Goal: Navigation & Orientation: Find specific page/section

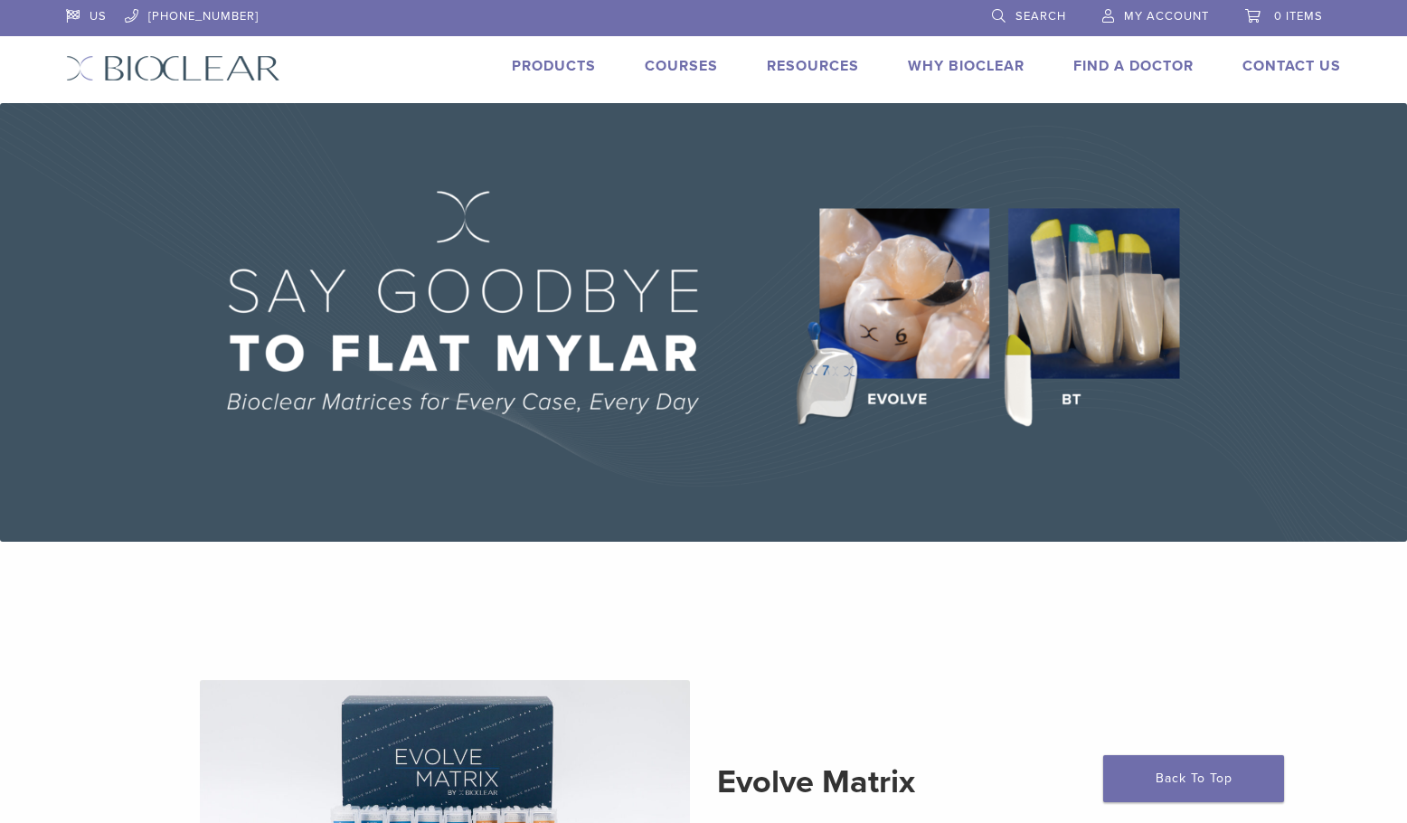
click at [563, 74] on link "Products" at bounding box center [554, 66] width 84 height 18
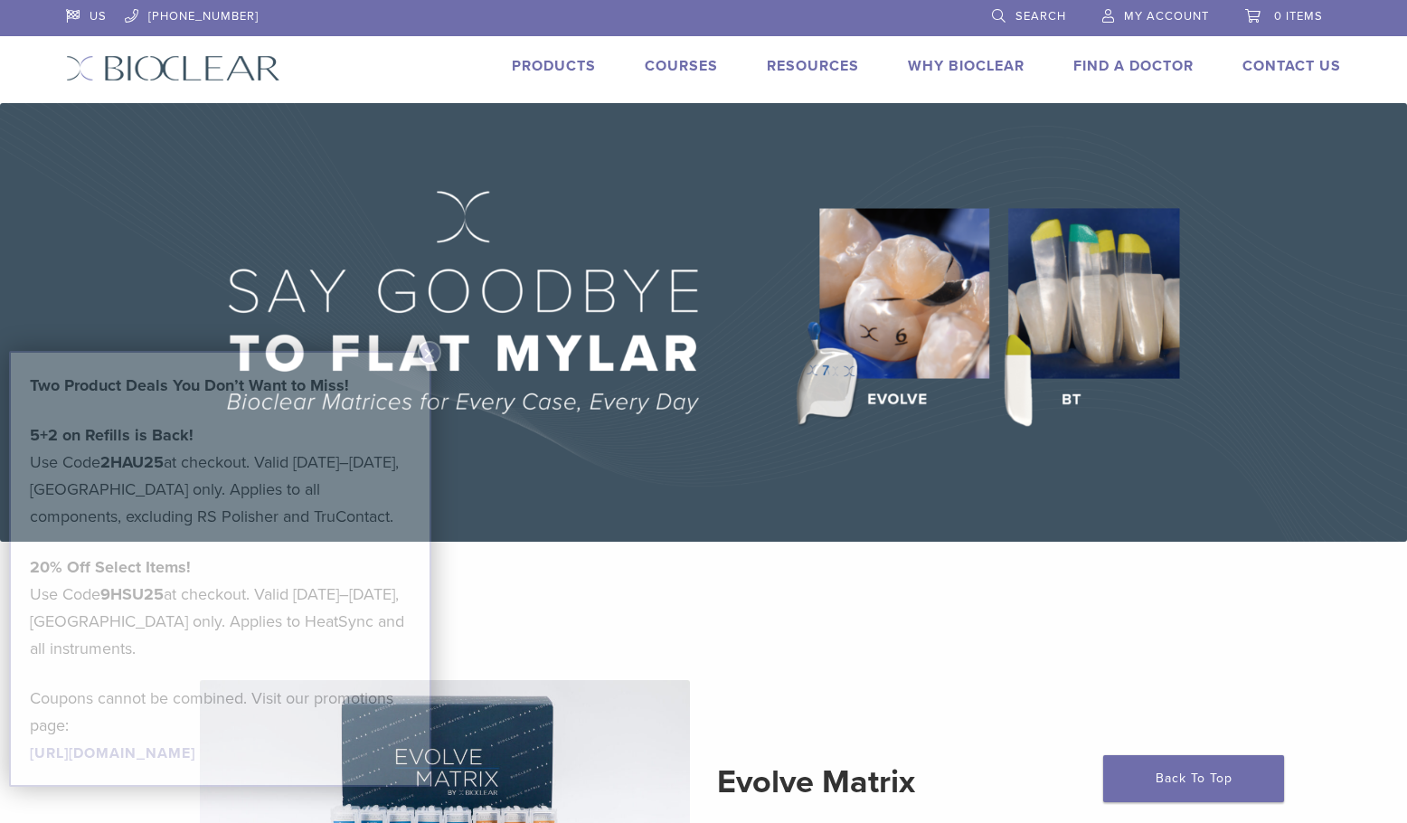
click at [563, 64] on link "Products" at bounding box center [554, 66] width 84 height 18
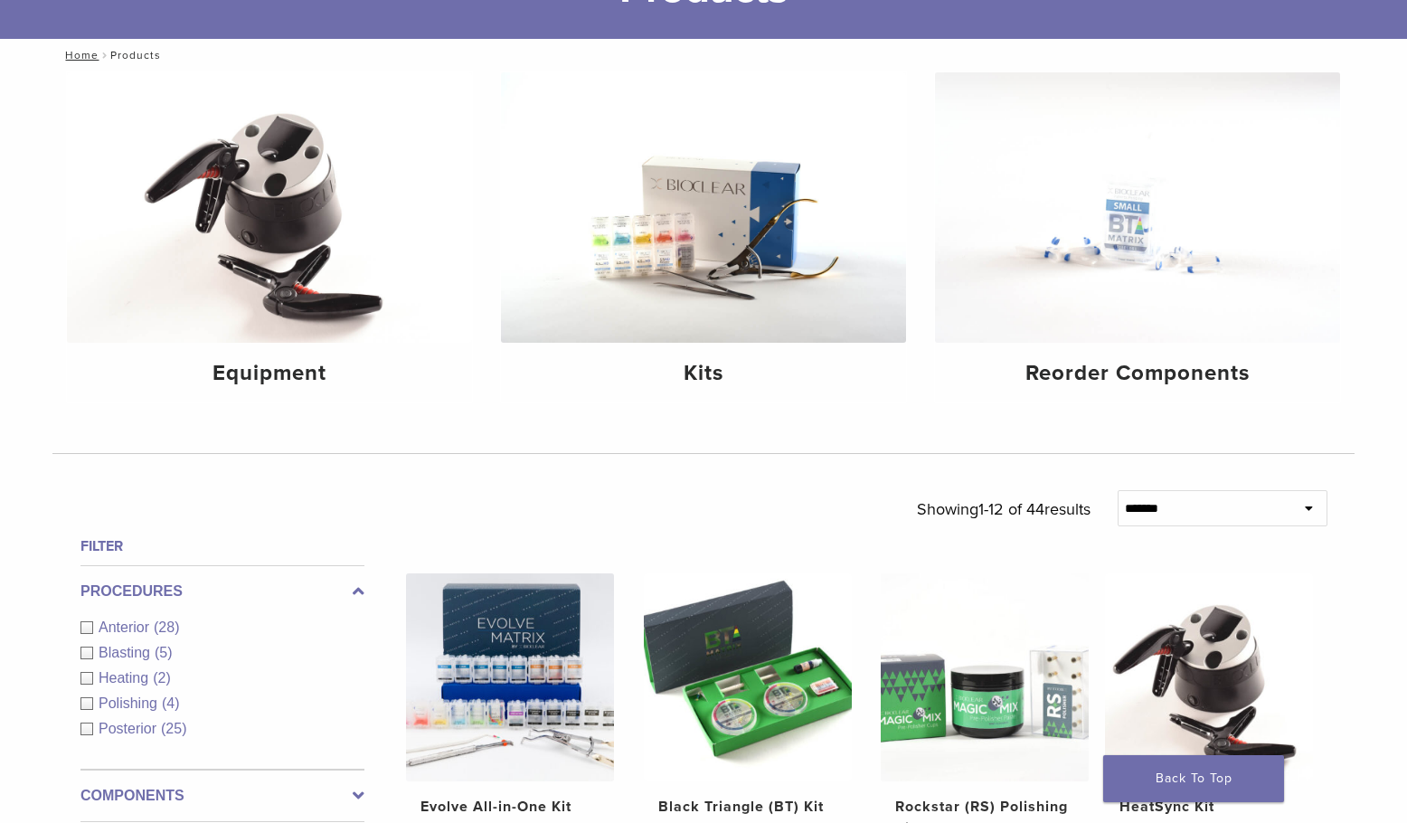
scroll to position [301, 0]
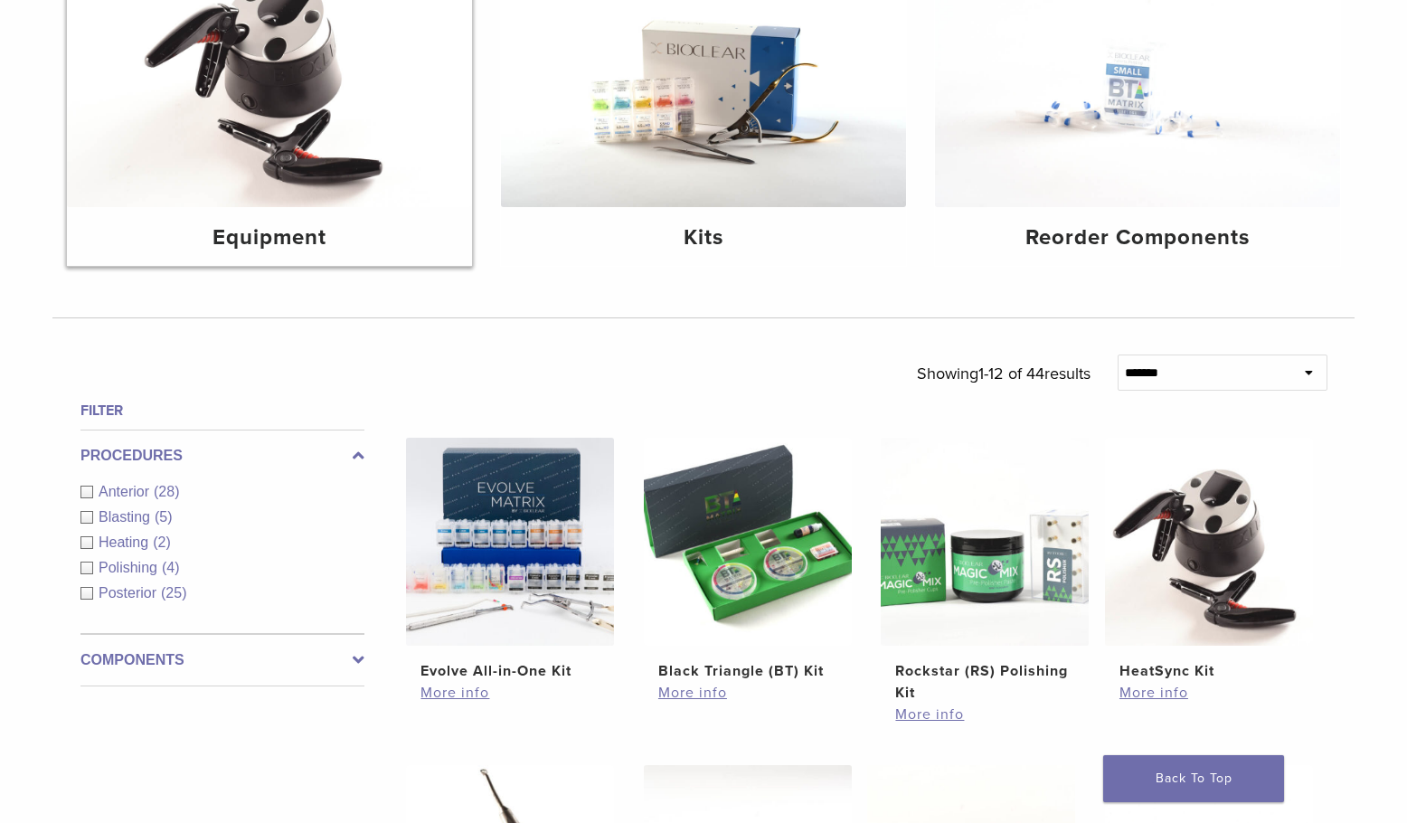
click at [344, 130] on img at bounding box center [269, 72] width 405 height 270
